Goal: Task Accomplishment & Management: Complete application form

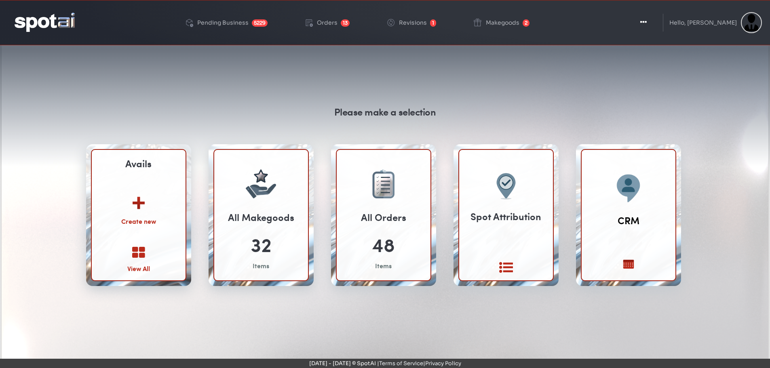
click at [147, 186] on img at bounding box center [139, 200] width 44 height 32
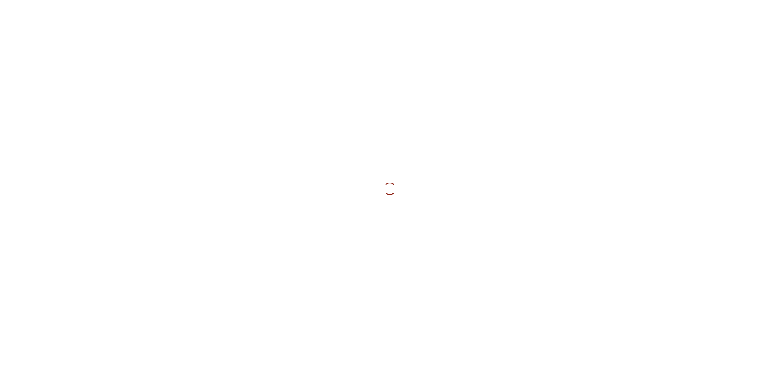
select select
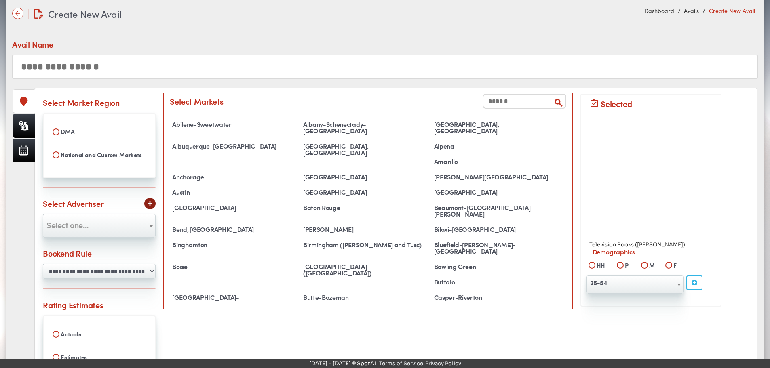
scroll to position [81, 0]
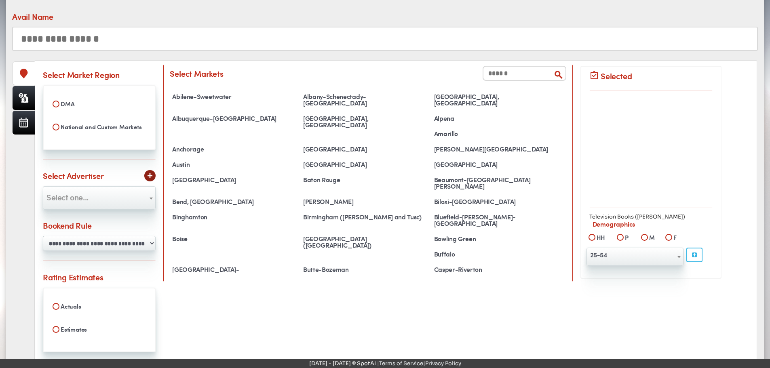
click at [520, 72] on input "text" at bounding box center [525, 73] width 84 height 15
click at [140, 193] on span "Select one..." at bounding box center [99, 197] width 112 height 13
click at [130, 189] on span "Select one..." at bounding box center [99, 197] width 113 height 23
click at [154, 171] on div "ADD NEW" at bounding box center [149, 169] width 24 height 9
click at [150, 172] on div "ADD NEW" at bounding box center [149, 169] width 24 height 9
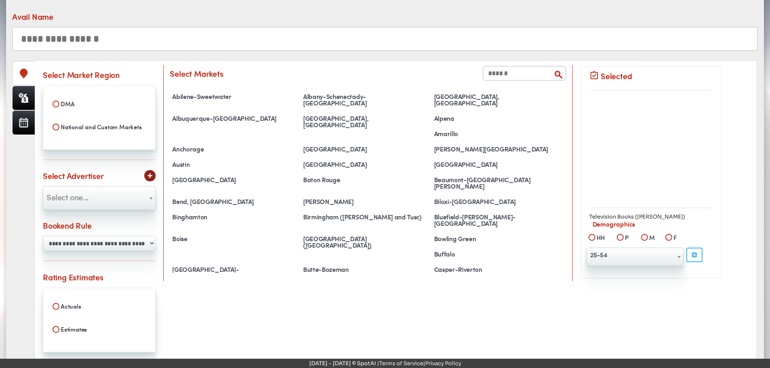
click at [507, 78] on input "text" at bounding box center [525, 73] width 84 height 15
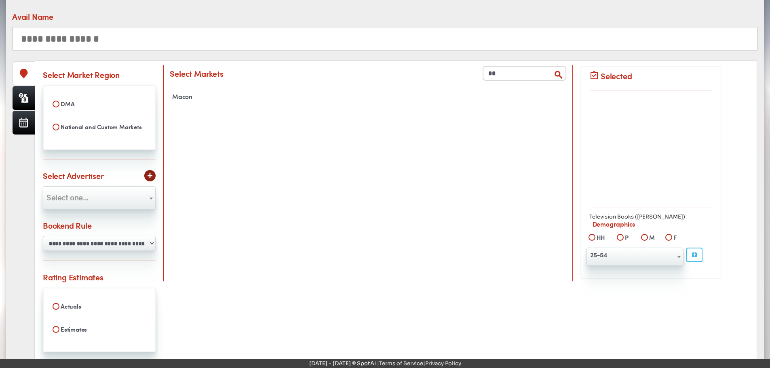
type input "*"
click at [559, 72] on img at bounding box center [559, 75] width 10 height 10
click at [540, 71] on input "**********" at bounding box center [525, 73] width 84 height 15
type input "*"
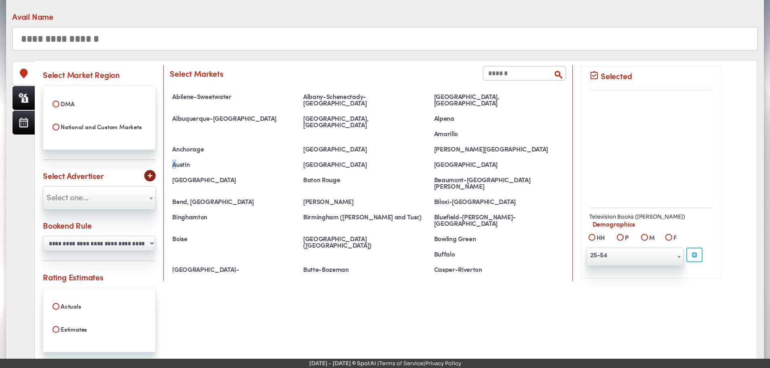
click at [301, 159] on div "Austin" at bounding box center [235, 164] width 131 height 11
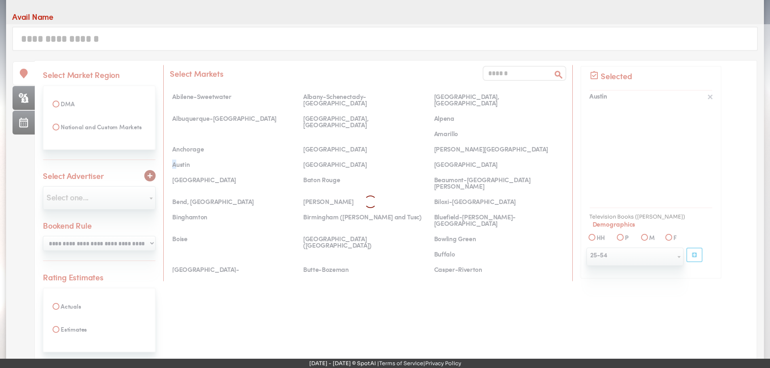
scroll to position [224, 0]
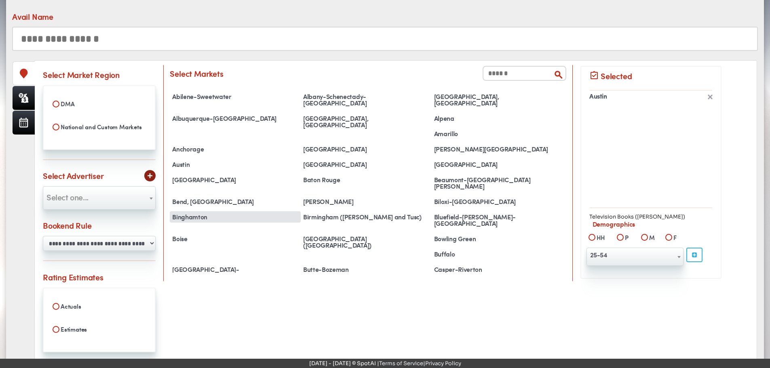
click at [301, 211] on div "Binghamton" at bounding box center [235, 216] width 131 height 11
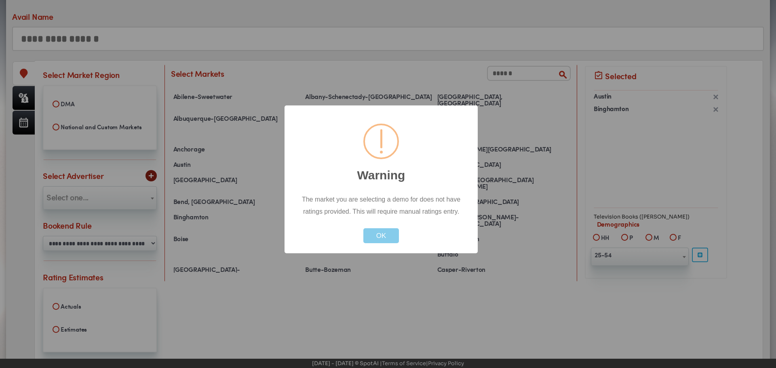
click at [371, 237] on button "OK" at bounding box center [381, 235] width 36 height 15
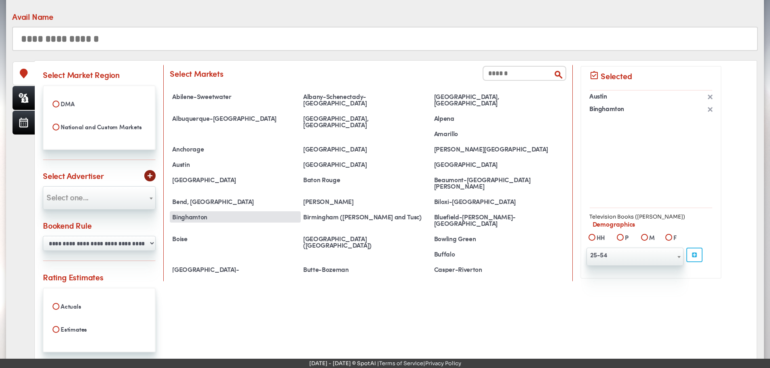
click at [301, 211] on div "Binghamton" at bounding box center [235, 216] width 131 height 11
click at [605, 108] on div "Binghamton" at bounding box center [646, 109] width 115 height 7
click at [710, 95] on img at bounding box center [710, 97] width 5 height 5
select select "**********"
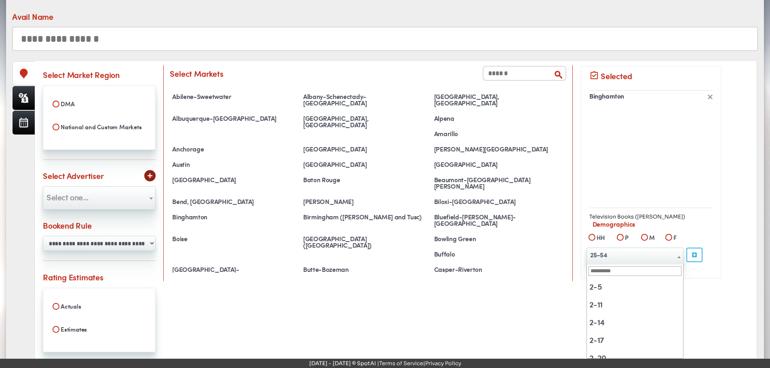
click at [623, 254] on span "25-54" at bounding box center [635, 255] width 96 height 13
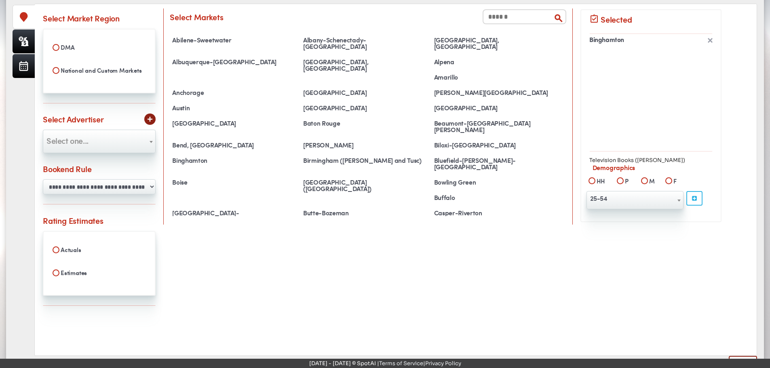
scroll to position [157, 0]
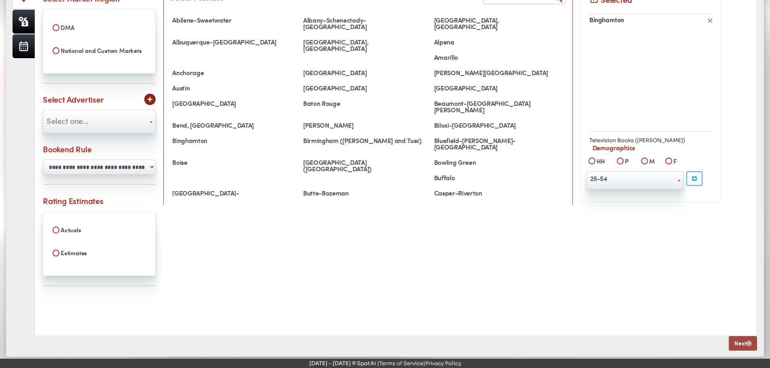
click at [741, 340] on link "Next" at bounding box center [743, 343] width 28 height 15
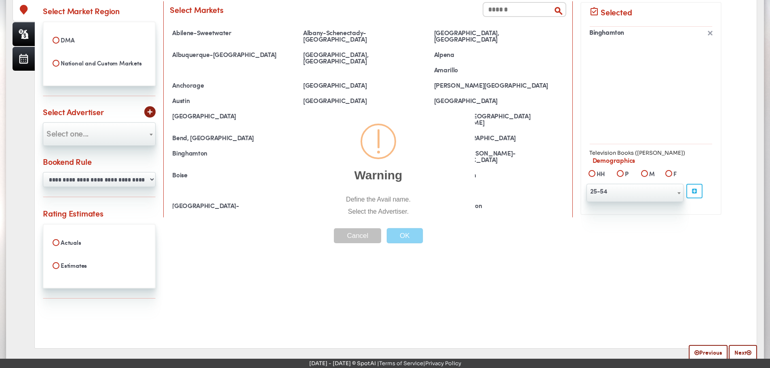
scroll to position [0, 0]
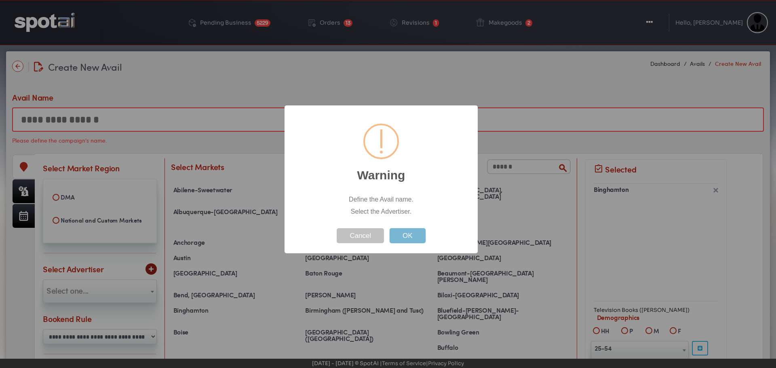
click at [398, 232] on button "OK" at bounding box center [408, 235] width 36 height 15
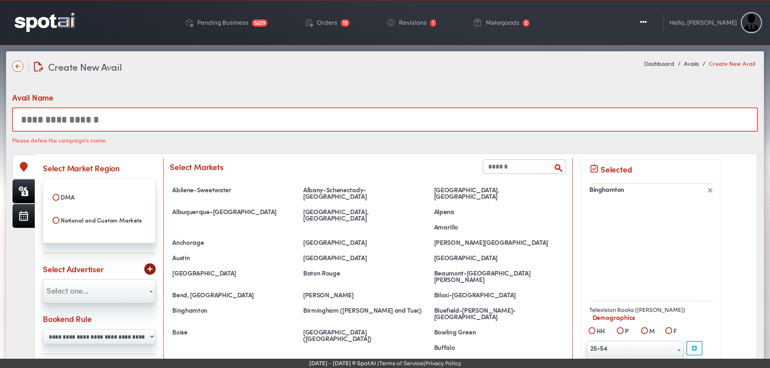
drag, startPoint x: 54, startPoint y: 120, endPoint x: 62, endPoint y: 121, distance: 8.2
click at [55, 120] on input "text" at bounding box center [385, 120] width 746 height 24
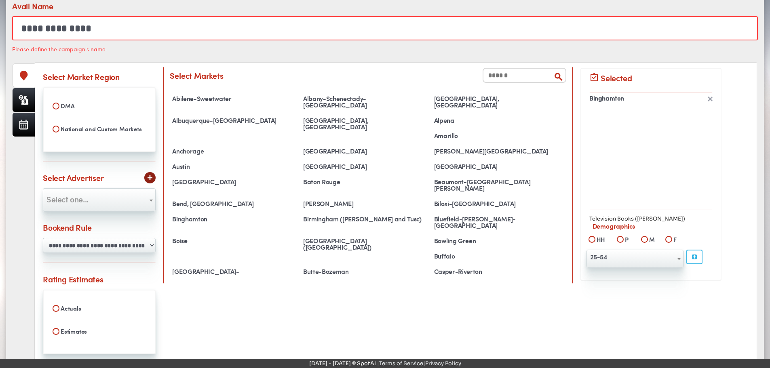
scroll to position [163, 0]
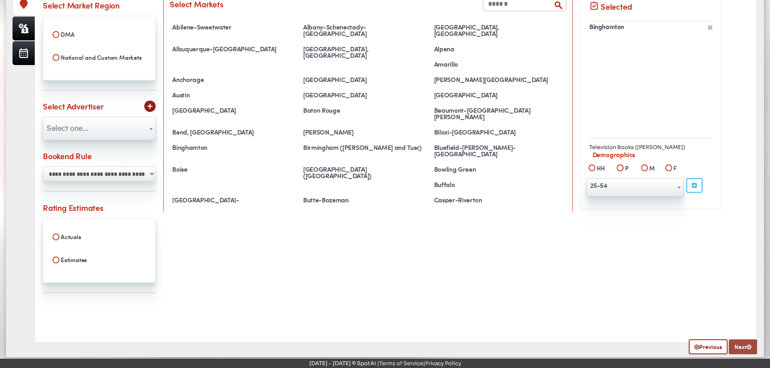
type input "**********"
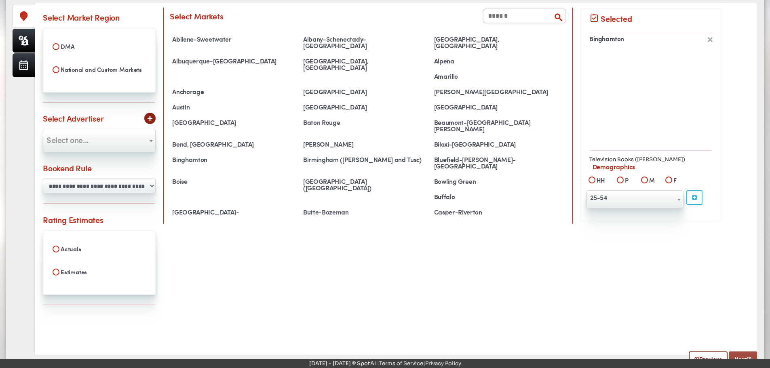
drag, startPoint x: 751, startPoint y: 346, endPoint x: 760, endPoint y: 345, distance: 9.4
click at [751, 357] on icon at bounding box center [749, 360] width 5 height 6
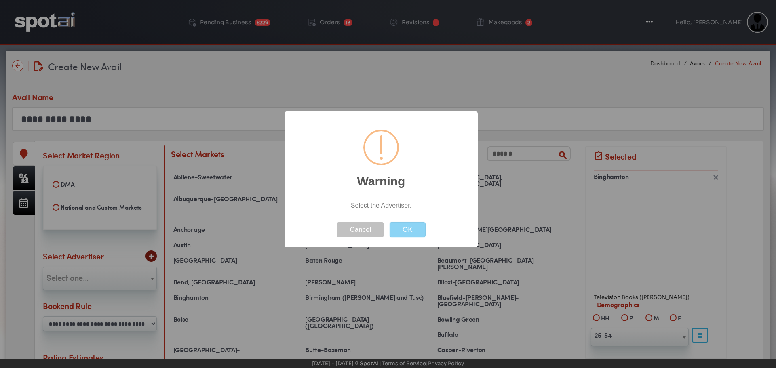
scroll to position [0, 0]
click at [405, 232] on button "OK" at bounding box center [408, 229] width 36 height 15
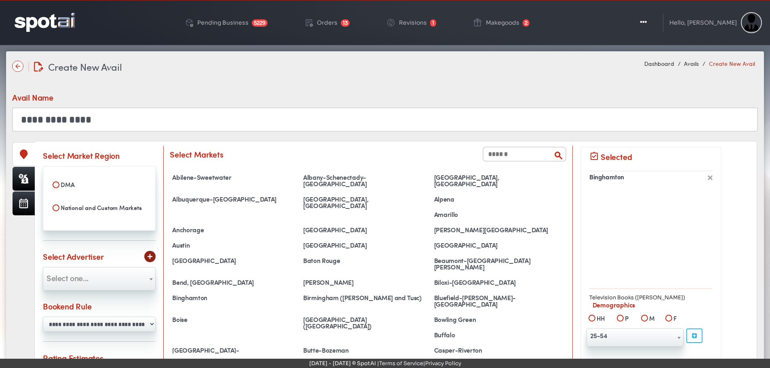
click at [646, 124] on input "**********" at bounding box center [385, 120] width 746 height 24
click at [53, 66] on span "Create New Avail" at bounding box center [85, 67] width 74 height 14
click at [39, 65] on img at bounding box center [38, 67] width 9 height 10
click at [10, 64] on div "**********" at bounding box center [385, 279] width 758 height 456
click at [16, 64] on img at bounding box center [17, 66] width 11 height 11
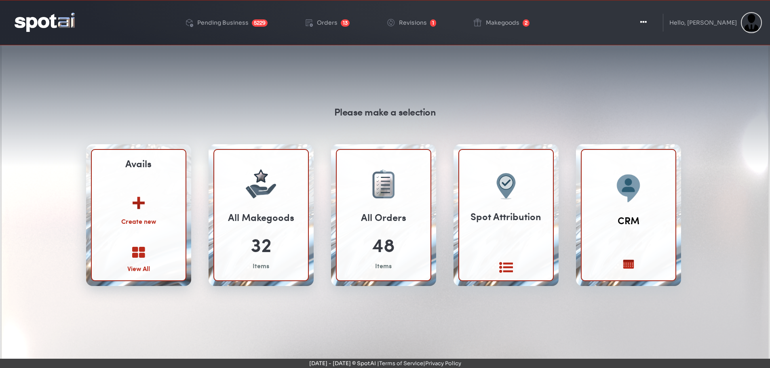
click at [138, 199] on img at bounding box center [139, 200] width 44 height 32
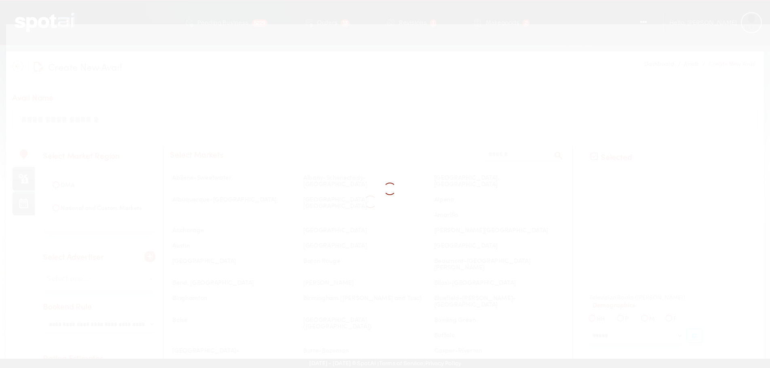
select select
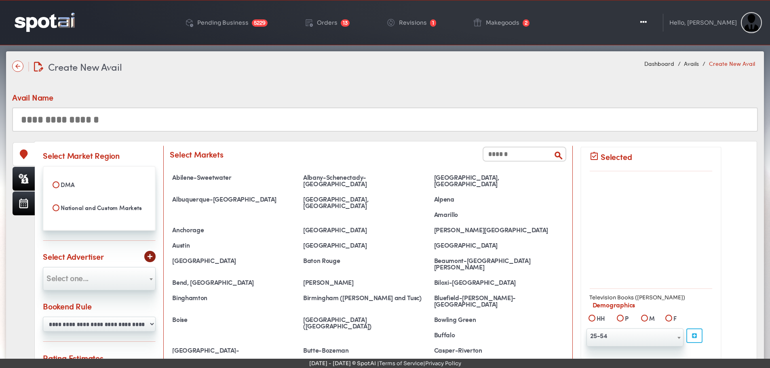
drag, startPoint x: 89, startPoint y: 116, endPoint x: 95, endPoint y: 99, distance: 18.2
click at [89, 116] on input "text" at bounding box center [385, 120] width 746 height 24
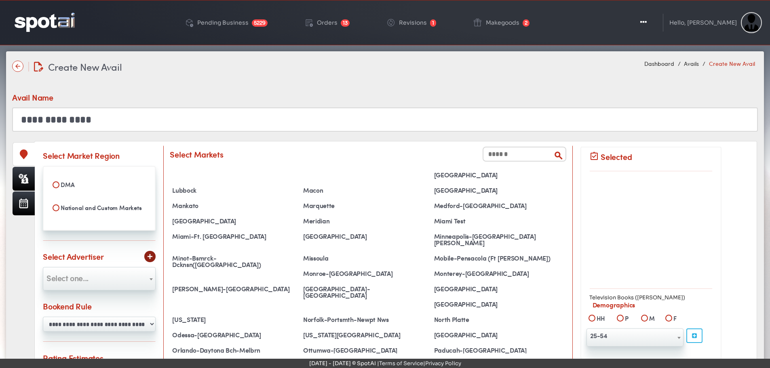
scroll to position [808, 0]
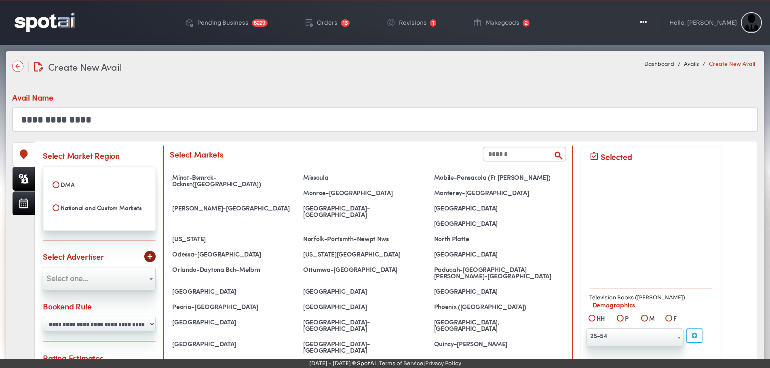
type input "**********"
select select "**********"
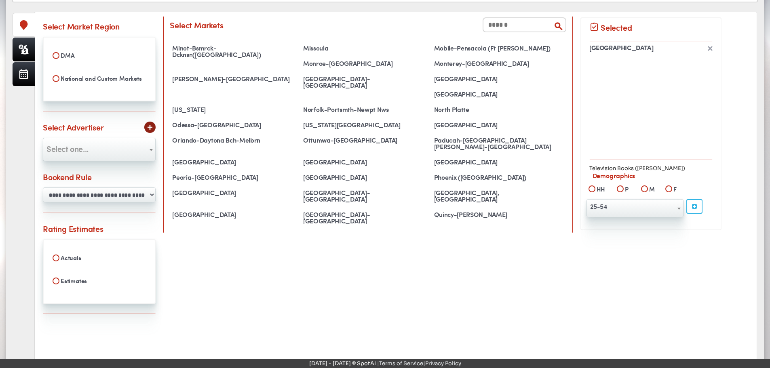
scroll to position [157, 0]
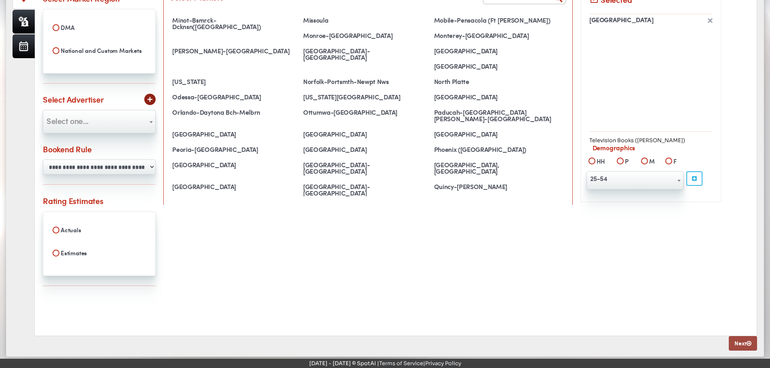
click at [744, 347] on link "Next" at bounding box center [743, 343] width 28 height 15
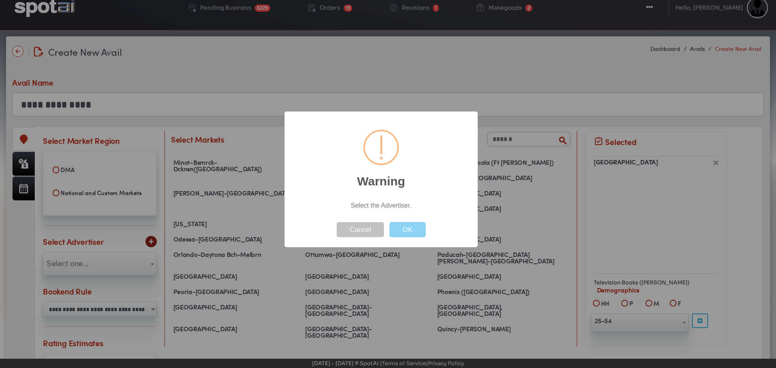
scroll to position [0, 0]
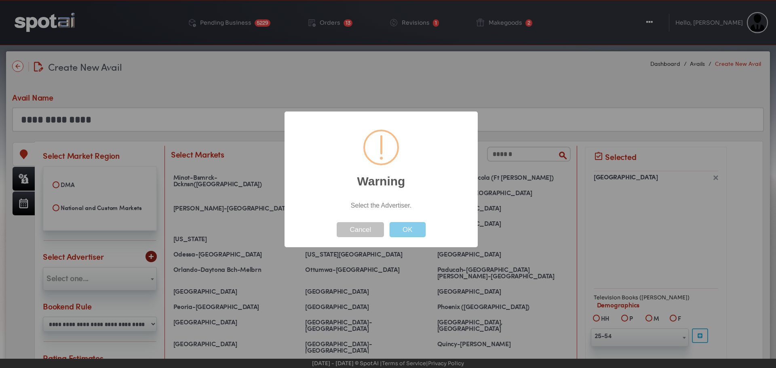
click at [403, 230] on button "OK" at bounding box center [408, 229] width 36 height 15
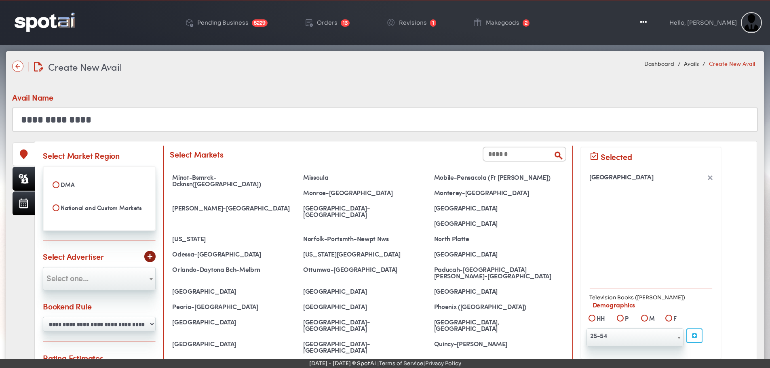
click at [41, 67] on img at bounding box center [38, 67] width 9 height 10
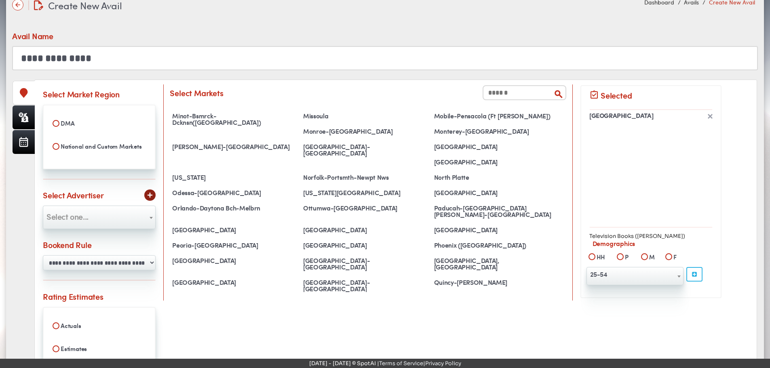
scroll to position [81, 0]
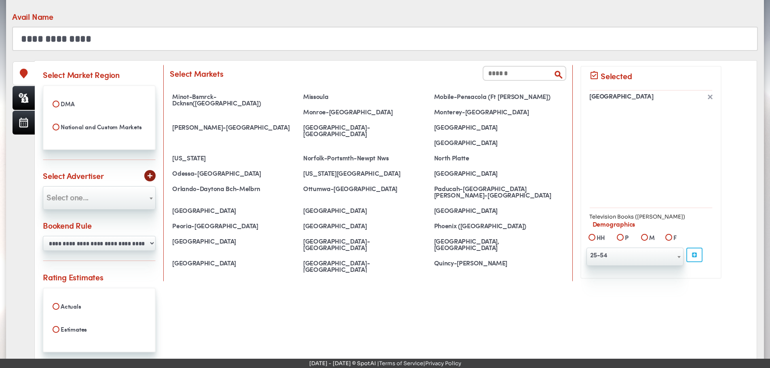
click at [151, 198] on b at bounding box center [151, 199] width 3 height 2
click at [150, 171] on div "ADD NEW" at bounding box center [149, 169] width 24 height 9
drag, startPoint x: 148, startPoint y: 171, endPoint x: 149, endPoint y: 167, distance: 4.2
click at [149, 167] on div "ADD NEW" at bounding box center [149, 169] width 24 height 9
click at [154, 170] on div "ADD NEW" at bounding box center [149, 169] width 24 height 9
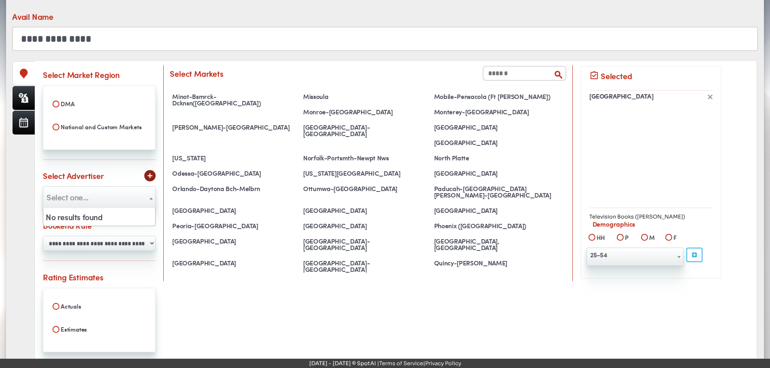
click at [74, 198] on span "Select one..." at bounding box center [67, 197] width 42 height 12
click at [62, 171] on div "Select Advertiser" at bounding box center [73, 176] width 61 height 12
click at [153, 172] on div "ADD NEW" at bounding box center [149, 169] width 24 height 9
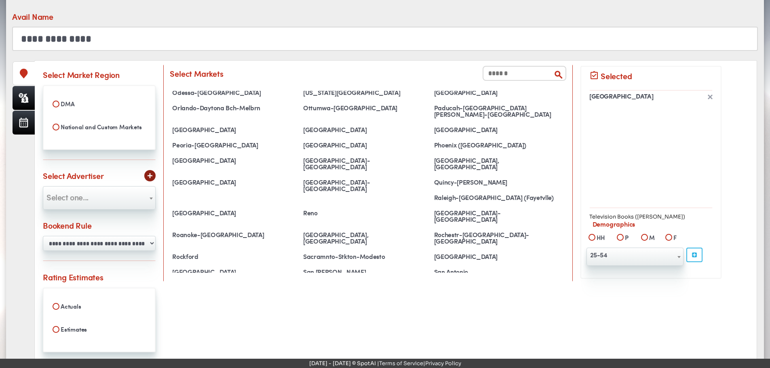
click at [149, 173] on img at bounding box center [150, 175] width 5 height 5
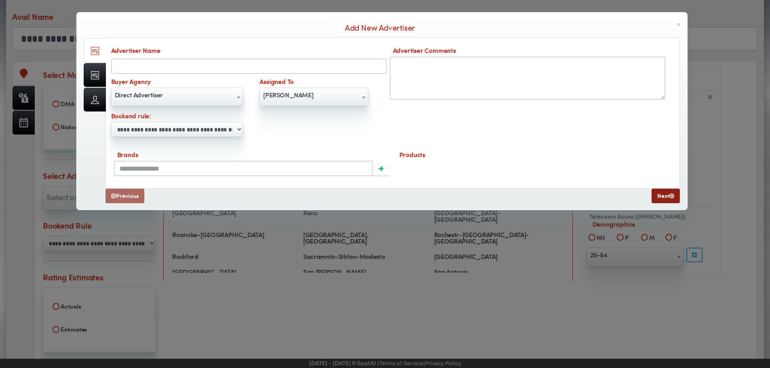
click at [240, 67] on input "Advertiser Name" at bounding box center [249, 66] width 276 height 15
type input "**********"
click at [357, 166] on input at bounding box center [243, 168] width 259 height 15
click at [344, 166] on input at bounding box center [243, 168] width 259 height 15
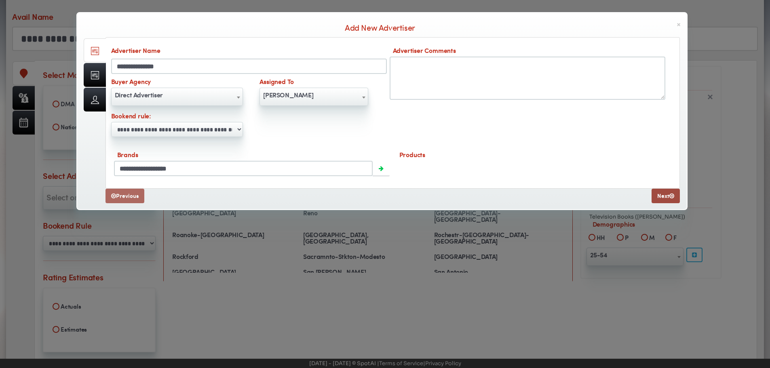
type input "**********"
click at [663, 192] on link "Next" at bounding box center [666, 196] width 28 height 15
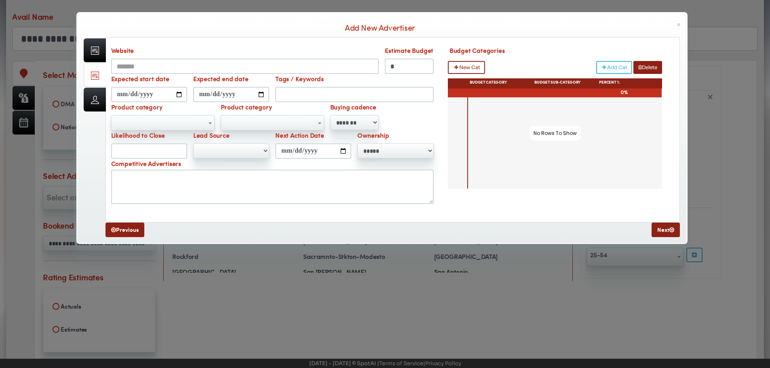
click at [182, 93] on input "Expected start date" at bounding box center [149, 94] width 76 height 15
type input "**********"
click at [250, 92] on input "Expected end date" at bounding box center [231, 94] width 76 height 15
click at [265, 91] on input "Expected end date" at bounding box center [231, 94] width 76 height 15
type input "**********"
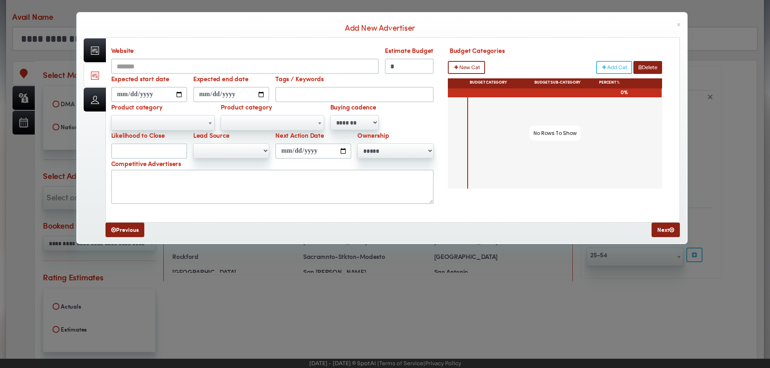
click at [328, 94] on input "Tags / Keywords" at bounding box center [354, 94] width 158 height 15
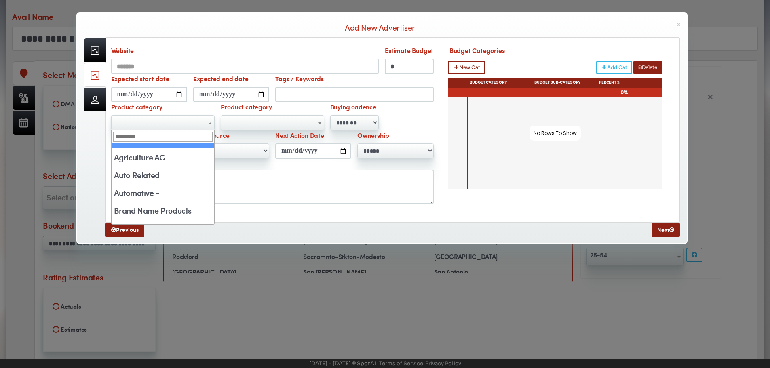
click at [178, 116] on span at bounding box center [162, 122] width 103 height 15
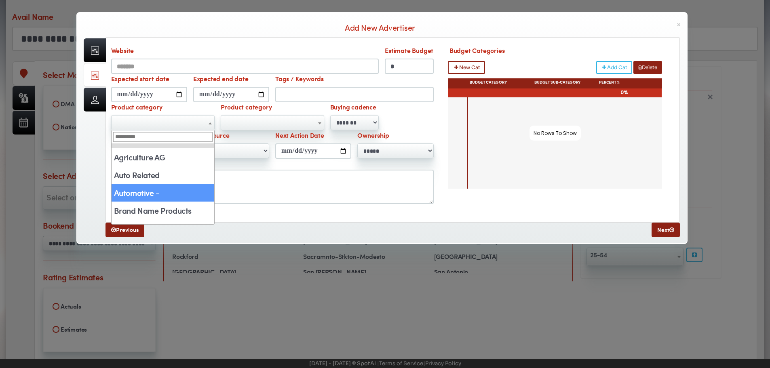
select select "**"
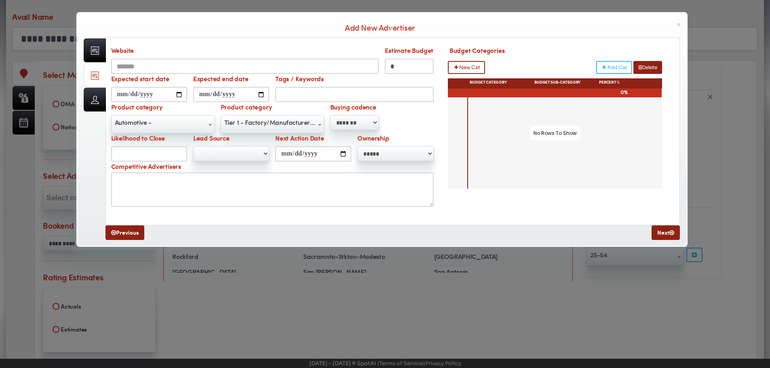
click at [374, 120] on select "******* ********* ****** ********" at bounding box center [354, 122] width 49 height 15
select select "******"
click at [330, 115] on select "******* ********* ****** ********" at bounding box center [354, 122] width 49 height 15
click at [665, 238] on link "Next" at bounding box center [666, 233] width 28 height 15
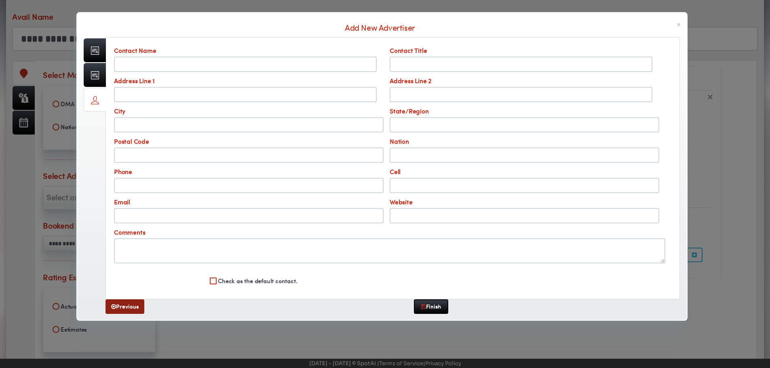
click at [331, 63] on input "Contact Name" at bounding box center [245, 64] width 263 height 15
type input "**********"
click at [416, 60] on input "Contact Name" at bounding box center [521, 64] width 263 height 15
click at [441, 304] on link "Finish" at bounding box center [431, 307] width 34 height 15
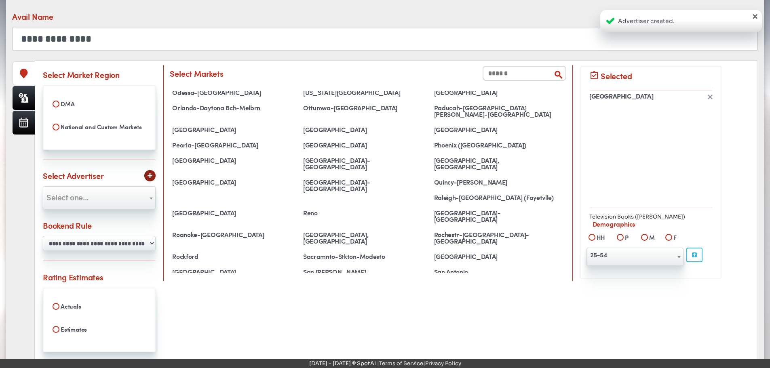
drag, startPoint x: 90, startPoint y: 184, endPoint x: 91, endPoint y: 193, distance: 8.5
click at [91, 191] on div "**********" at bounding box center [99, 190] width 113 height 40
click at [94, 191] on span "Select one..." at bounding box center [99, 197] width 112 height 13
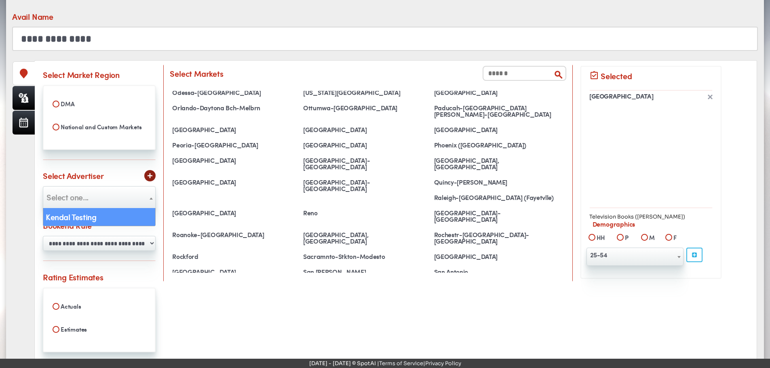
click at [86, 217] on li "Kendal Testing" at bounding box center [99, 217] width 112 height 18
select select "***"
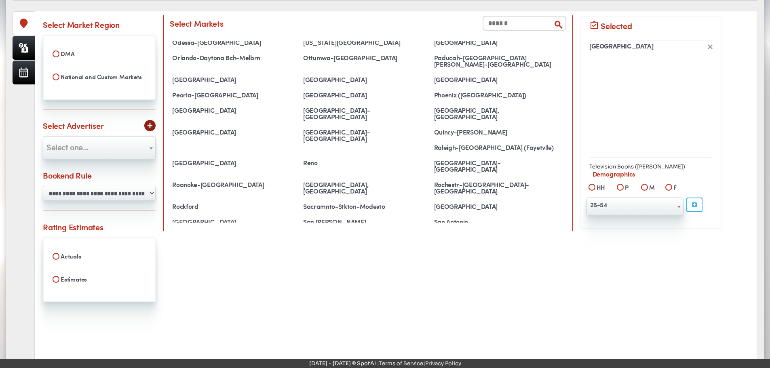
scroll to position [151, 0]
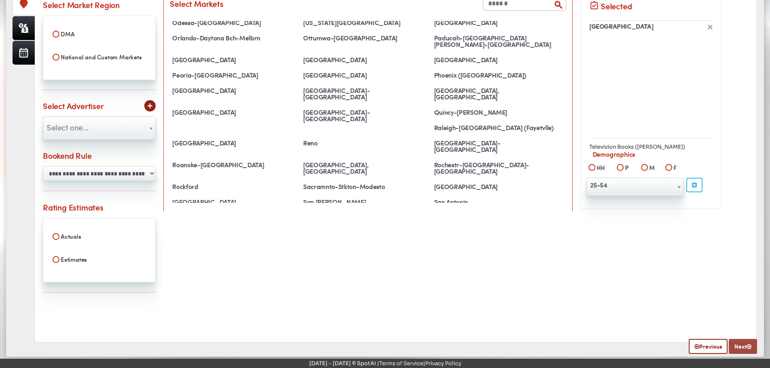
click at [751, 345] on icon at bounding box center [749, 347] width 5 height 6
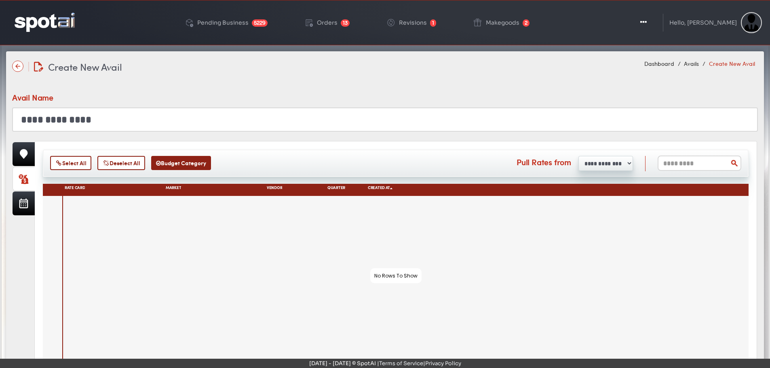
click at [612, 162] on select "**********" at bounding box center [605, 163] width 55 height 15
click at [331, 23] on div "Orders" at bounding box center [327, 23] width 21 height 6
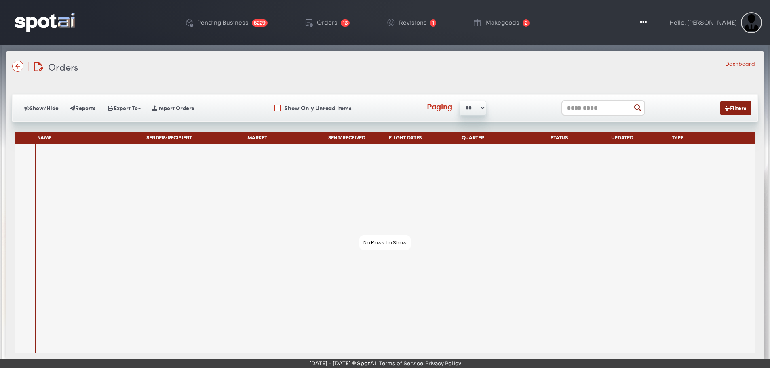
click at [735, 63] on li "Dashboard" at bounding box center [740, 63] width 30 height 8
click at [342, 72] on div "Orders Orders/Revisions/Avails/Makegoods Dashboard" at bounding box center [385, 66] width 746 height 14
click at [289, 231] on div at bounding box center [396, 248] width 720 height 209
click at [437, 197] on div at bounding box center [396, 248] width 720 height 209
click at [172, 105] on button "Import Orders" at bounding box center [173, 108] width 52 height 14
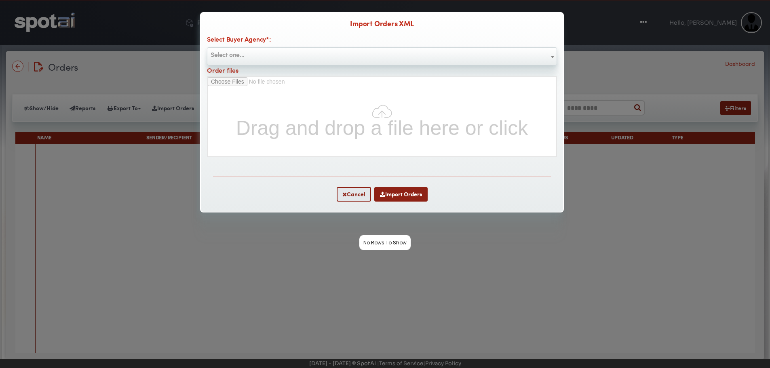
click at [150, 174] on div "**********" at bounding box center [385, 184] width 770 height 368
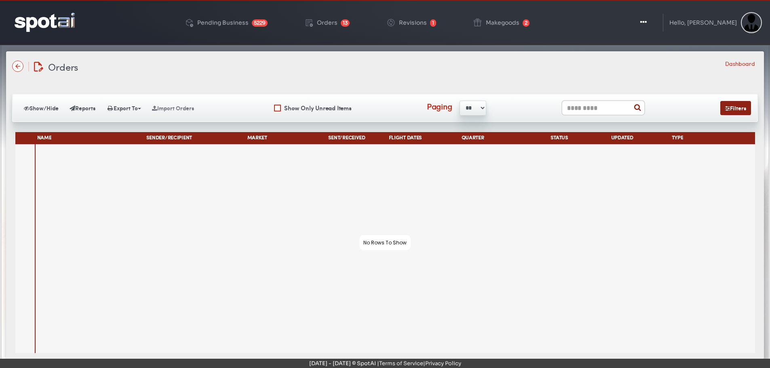
click at [175, 108] on button "Import Orders" at bounding box center [173, 108] width 52 height 14
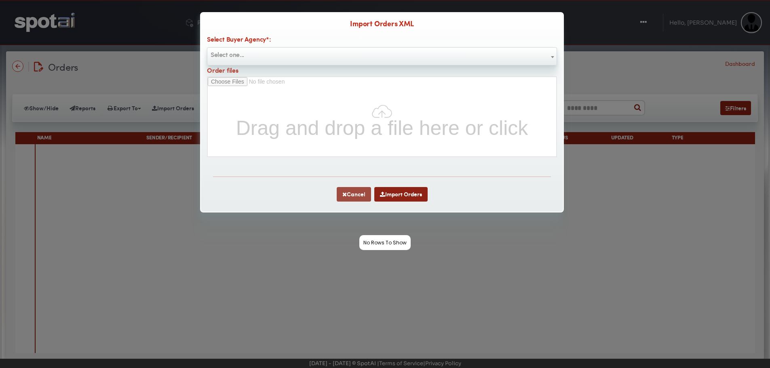
click at [361, 200] on button "Cancel" at bounding box center [354, 194] width 34 height 15
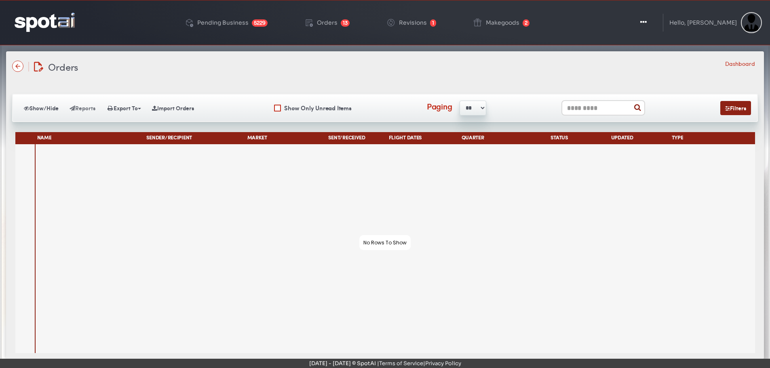
drag, startPoint x: 93, startPoint y: 107, endPoint x: 92, endPoint y: 97, distance: 10.6
click at [92, 97] on div "Show/Hide Reports Export To Excel CSV PDF Import Orders Show Only Unread Items …" at bounding box center [385, 108] width 746 height 28
click at [85, 110] on button "Reports" at bounding box center [83, 108] width 36 height 14
click at [646, 19] on icon "button" at bounding box center [642, 22] width 6 height 8
click at [655, 21] on button "Toggle Dropdown" at bounding box center [643, 23] width 24 height 20
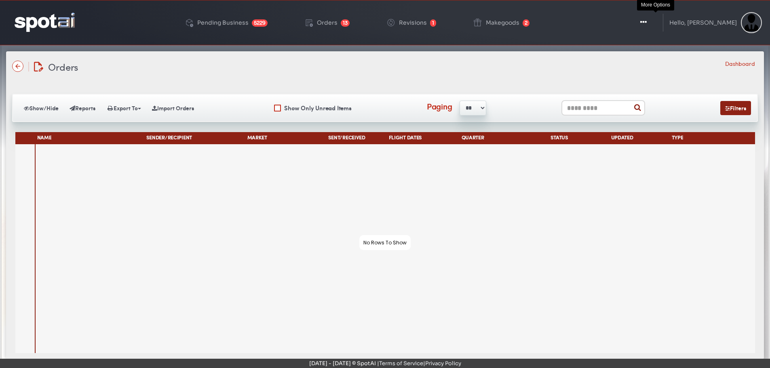
click at [593, 110] on input "text" at bounding box center [603, 107] width 84 height 15
click at [752, 64] on li "Dashboard" at bounding box center [740, 63] width 30 height 8
click at [512, 23] on div "Makegoods" at bounding box center [503, 23] width 34 height 6
click at [217, 71] on div "Orders Orders/Revisions/Avails/Makegoods Dashboard" at bounding box center [385, 66] width 746 height 14
click at [35, 67] on img at bounding box center [38, 67] width 9 height 10
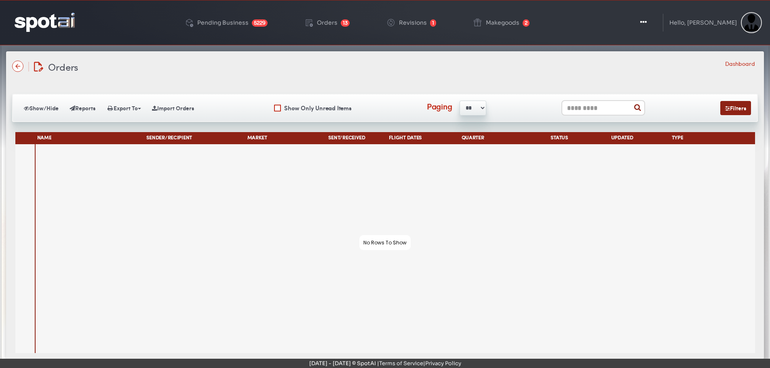
scroll to position [21, 0]
